Goal: Task Accomplishment & Management: Use online tool/utility

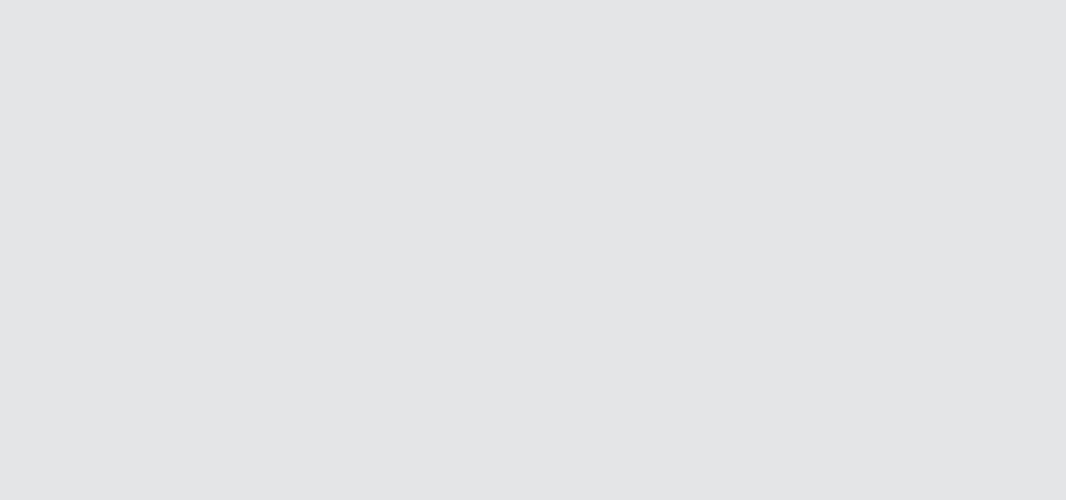
drag, startPoint x: 1063, startPoint y: 12, endPoint x: 1032, endPoint y: 138, distance: 129.3
click at [1034, 0] on html at bounding box center [533, 0] width 1066 height 0
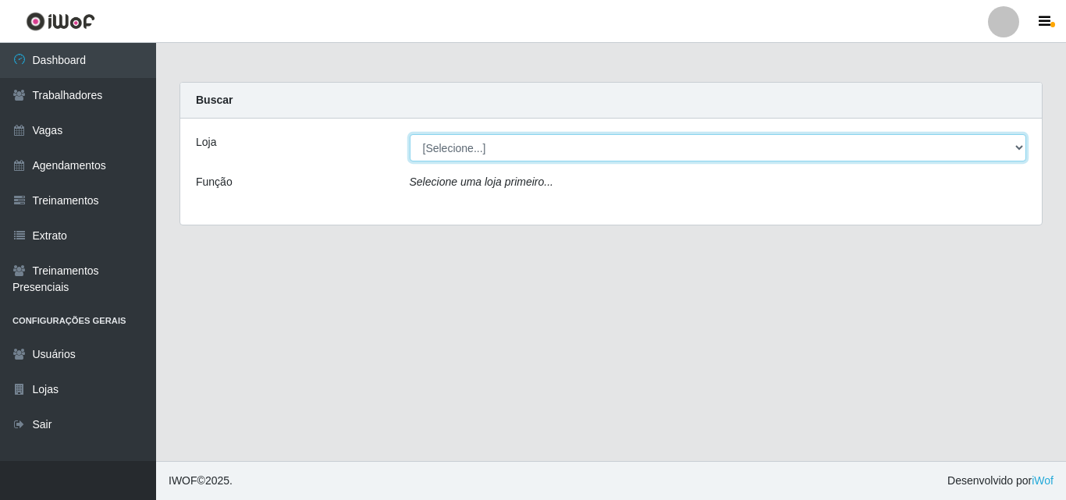
click at [637, 148] on select "[Selecione...] Extremoz Supermercados" at bounding box center [719, 147] width 618 height 27
select select "519"
click at [410, 134] on select "[Selecione...] Extremoz Supermercados" at bounding box center [719, 147] width 618 height 27
